Goal: Navigation & Orientation: Find specific page/section

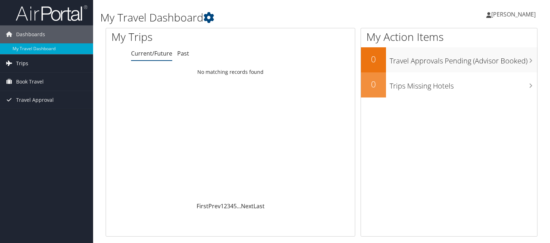
click at [14, 61] on icon at bounding box center [9, 63] width 11 height 11
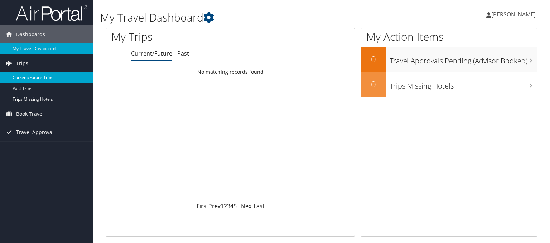
click at [24, 78] on link "Current/Future Trips" at bounding box center [46, 77] width 93 height 11
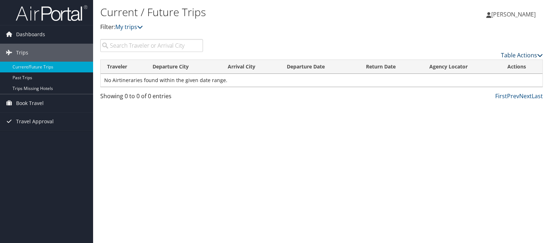
click at [512, 54] on link "Table Actions" at bounding box center [522, 55] width 42 height 8
click at [280, 35] on div at bounding box center [275, 121] width 550 height 243
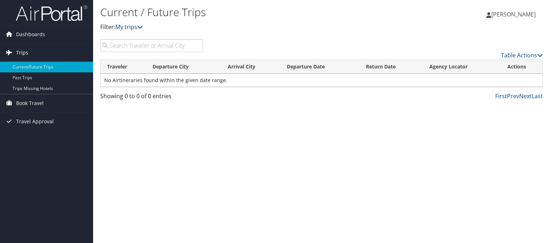
click at [25, 50] on span "Trips" at bounding box center [22, 53] width 12 height 18
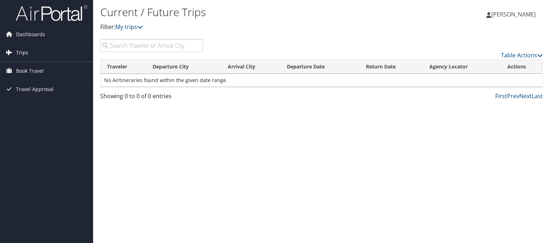
click at [25, 50] on span "Trips" at bounding box center [22, 53] width 12 height 18
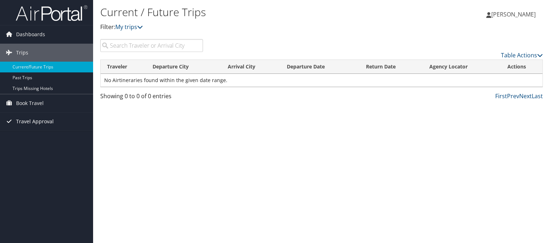
click at [31, 119] on span "Travel Approval" at bounding box center [35, 121] width 38 height 18
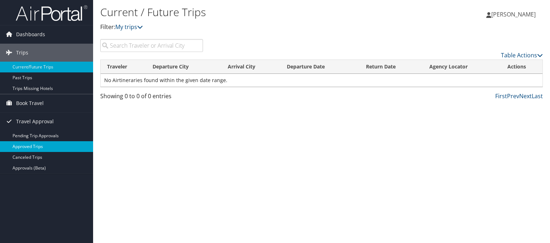
click at [32, 143] on link "Approved Trips" at bounding box center [46, 146] width 93 height 11
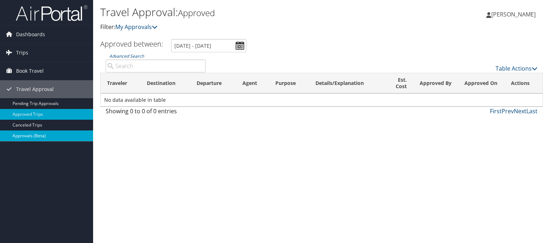
click at [31, 135] on link "Approvals (Beta)" at bounding box center [46, 135] width 93 height 11
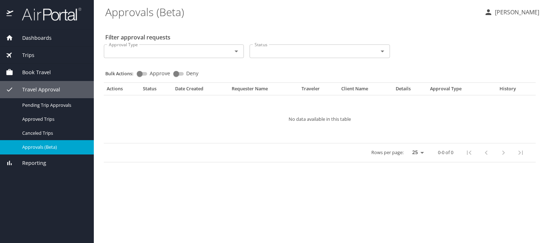
select select "US"
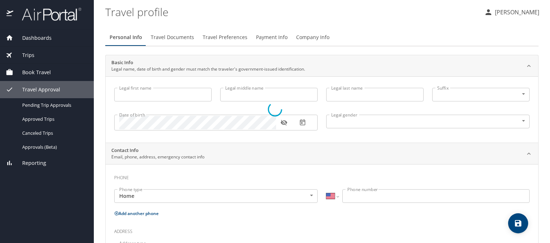
type input "Clifton"
type input "Delong"
type input "Male"
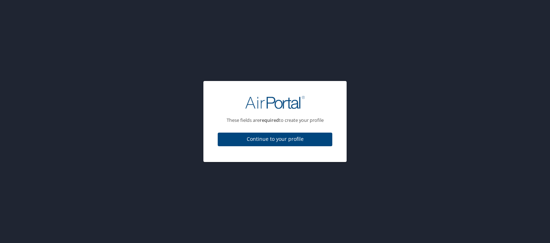
click at [301, 139] on span "Continue to your profile" at bounding box center [274, 139] width 103 height 9
select select "US"
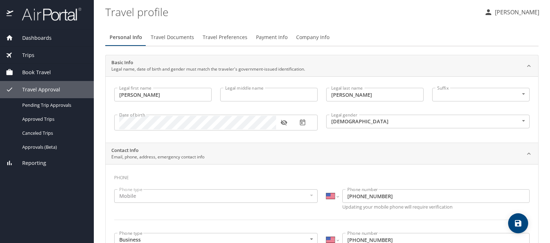
click at [26, 57] on span "Trips" at bounding box center [23, 55] width 21 height 8
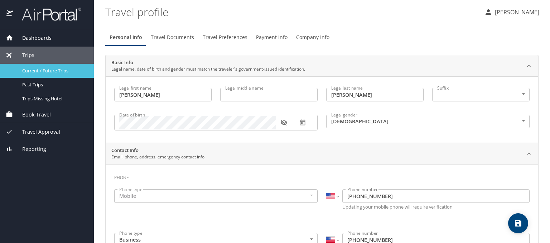
click at [31, 74] on span "Current / Future Trips" at bounding box center [53, 70] width 63 height 7
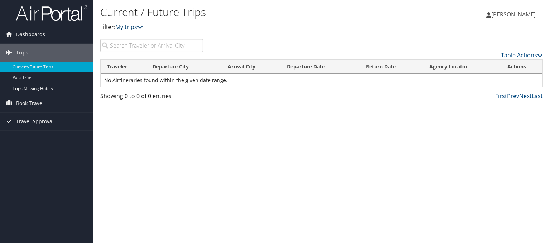
click at [129, 24] on link "My trips" at bounding box center [129, 27] width 28 height 8
click at [241, 44] on div "Table Actions" at bounding box center [378, 49] width 340 height 20
click at [10, 37] on icon at bounding box center [9, 34] width 11 height 11
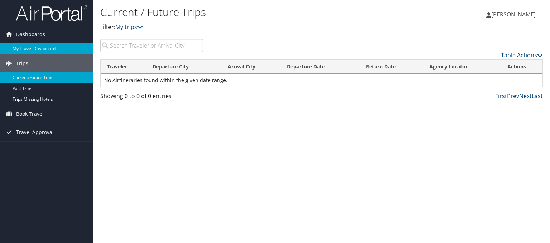
click at [15, 48] on link "My Travel Dashboard" at bounding box center [46, 48] width 93 height 11
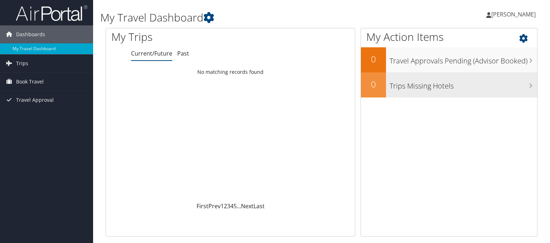
click at [407, 92] on div "Trips Missing Hotels" at bounding box center [461, 84] width 151 height 25
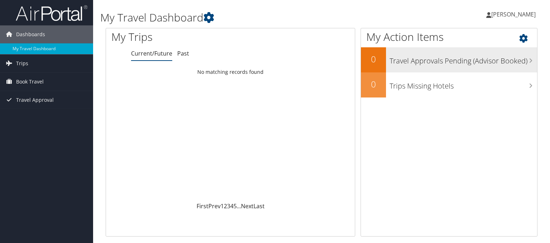
click at [424, 60] on h3 "Travel Approvals Pending (Advisor Booked)" at bounding box center [462, 59] width 147 height 14
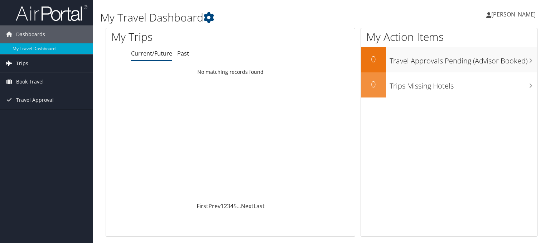
click at [24, 62] on span "Trips" at bounding box center [22, 63] width 12 height 18
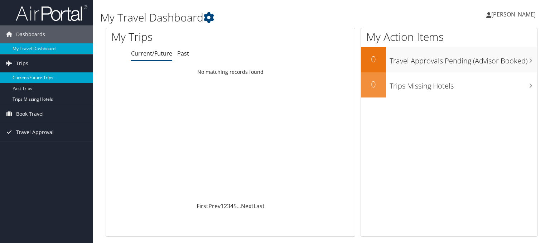
click at [24, 76] on link "Current/Future Trips" at bounding box center [46, 77] width 93 height 11
